Goal: Check status: Check status

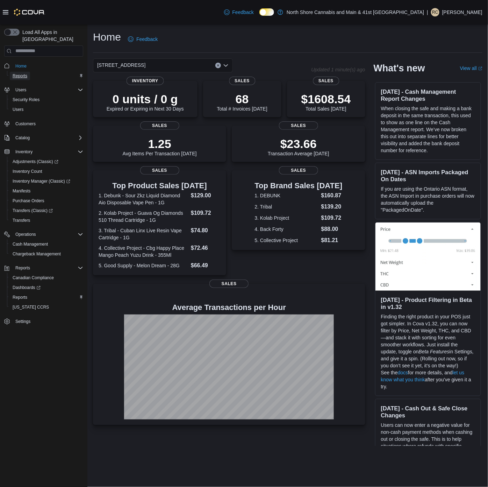
click at [19, 73] on span "Reports" at bounding box center [20, 76] width 15 height 6
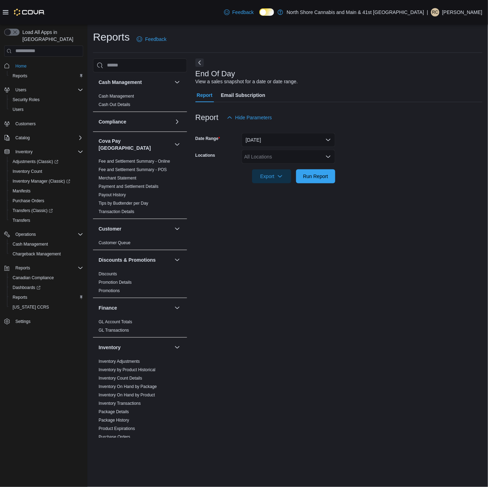
click at [280, 160] on div "All Locations" at bounding box center [289, 157] width 94 height 14
click at [294, 187] on div "5707 Main St." at bounding box center [288, 188] width 85 height 7
click at [372, 169] on form "Date Range Today Locations 5707 Main St. Combo box. Selected. 5707 Main St.. Pr…" at bounding box center [338, 153] width 287 height 59
click at [307, 174] on span "Run Report" at bounding box center [315, 175] width 25 height 7
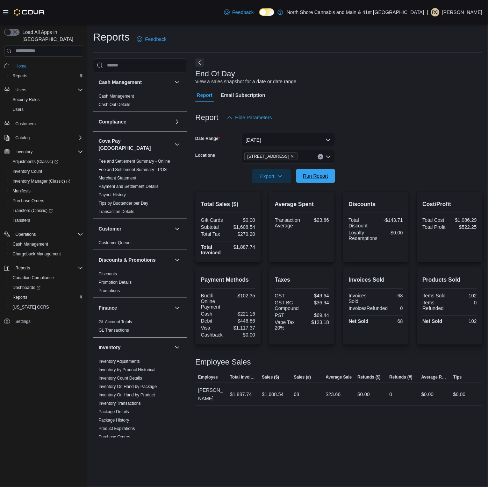
click at [310, 175] on span "Run Report" at bounding box center [315, 175] width 25 height 7
